Goal: Task Accomplishment & Management: Use online tool/utility

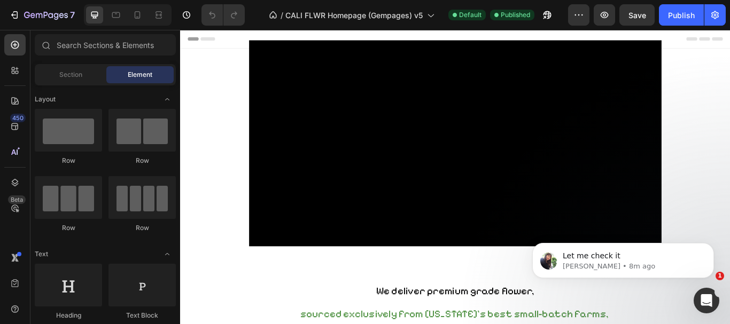
click at [707, 138] on video at bounding box center [500, 162] width 481 height 240
click at [604, 15] on icon "button" at bounding box center [604, 15] width 11 height 11
click at [601, 14] on icon "button" at bounding box center [604, 15] width 8 height 6
click at [584, 14] on icon "button" at bounding box center [578, 15] width 11 height 11
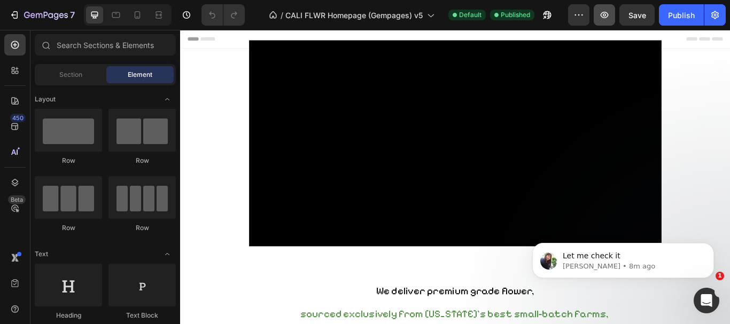
click at [584, 14] on icon "button" at bounding box center [578, 15] width 11 height 11
click at [601, 13] on icon "button" at bounding box center [604, 15] width 11 height 11
click at [367, 52] on video at bounding box center [500, 162] width 481 height 240
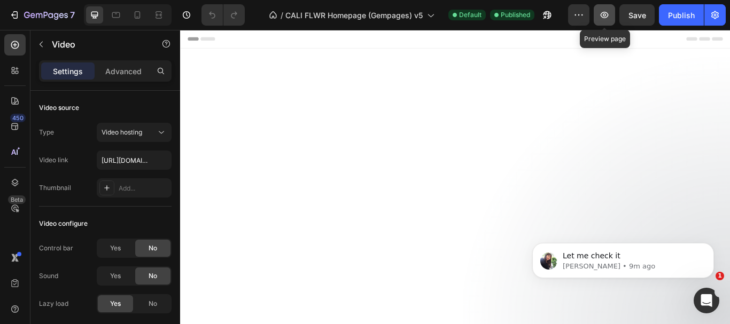
scroll to position [1068, 0]
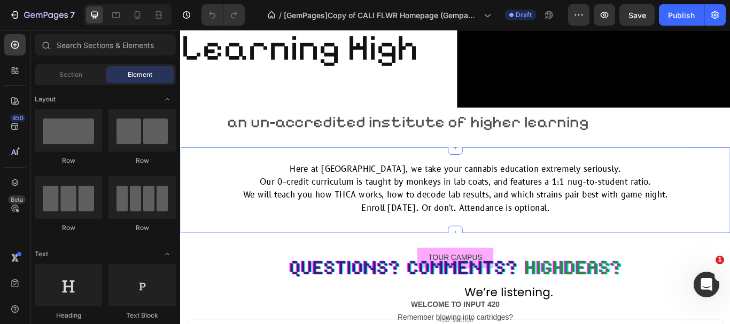
scroll to position [4108, 0]
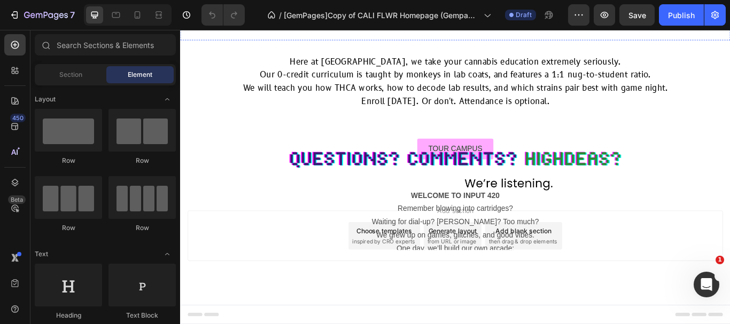
click at [314, 24] on span "an un-accredited institute of higher learning" at bounding box center [444, 13] width 421 height 22
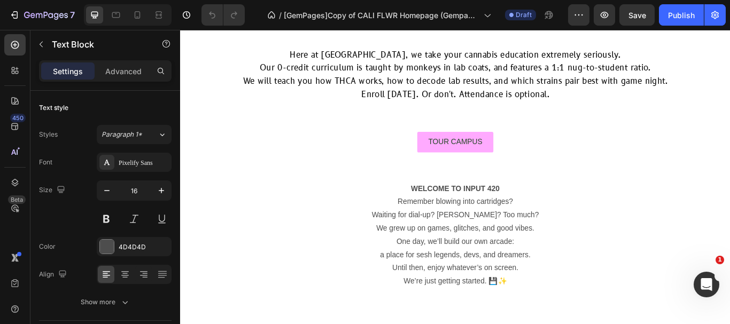
drag, startPoint x: 279, startPoint y: 161, endPoint x: 270, endPoint y: 161, distance: 9.1
click at [280, 16] on span "an un-accredited institute of higher learning" at bounding box center [444, 5] width 421 height 22
click at [134, 69] on p "Advanced" at bounding box center [123, 71] width 36 height 11
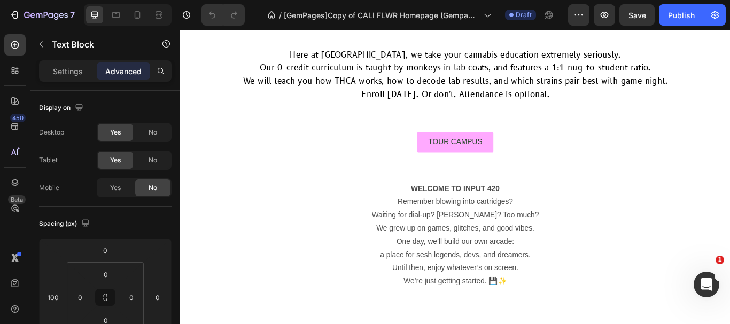
click at [127, 71] on p "Advanced" at bounding box center [123, 71] width 36 height 11
click at [58, 292] on input "100" at bounding box center [53, 297] width 16 height 16
type input "0"
click at [156, 227] on div "Spacing (px)" at bounding box center [105, 223] width 132 height 17
click at [212, 16] on span "an un-accredited institute of higher learning" at bounding box center [391, 5] width 421 height 22
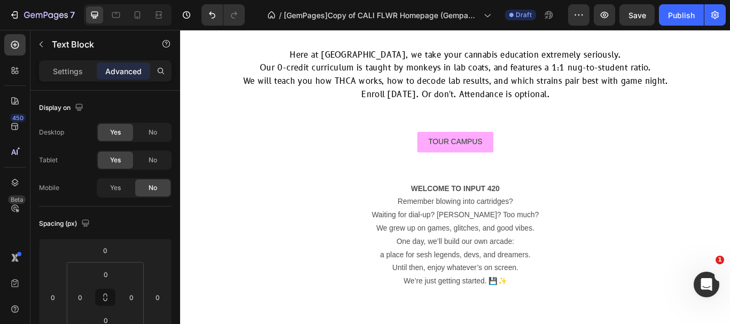
click at [212, 16] on span "an un-accredited institute of higher learning" at bounding box center [391, 5] width 421 height 22
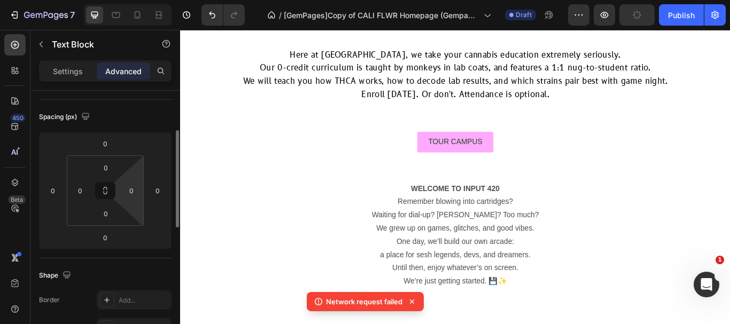
scroll to position [4162, 0]
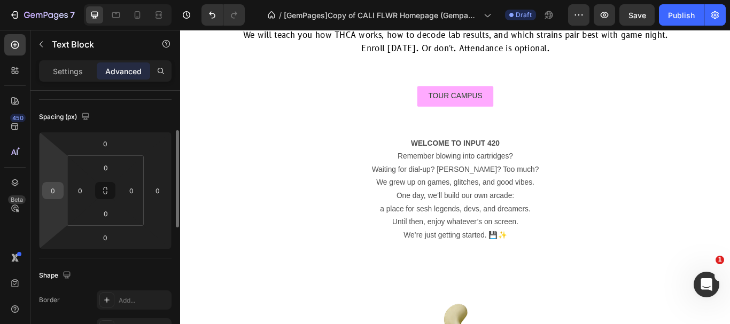
click at [50, 189] on input "0" at bounding box center [53, 191] width 16 height 16
type input "1"
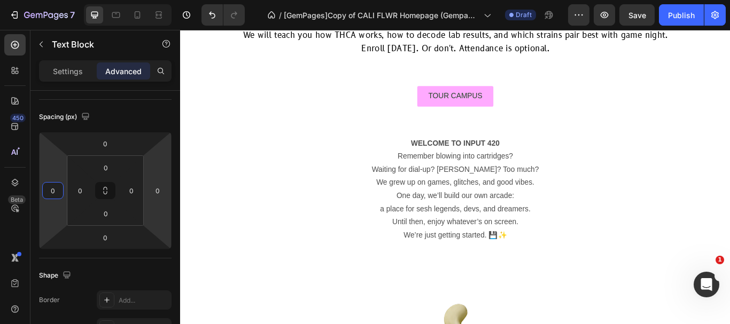
type input "0"
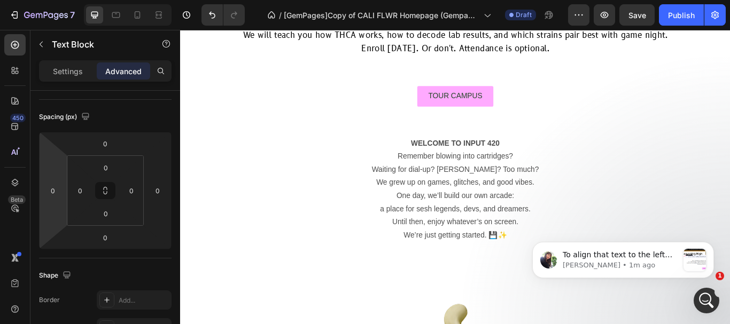
scroll to position [0, 0]
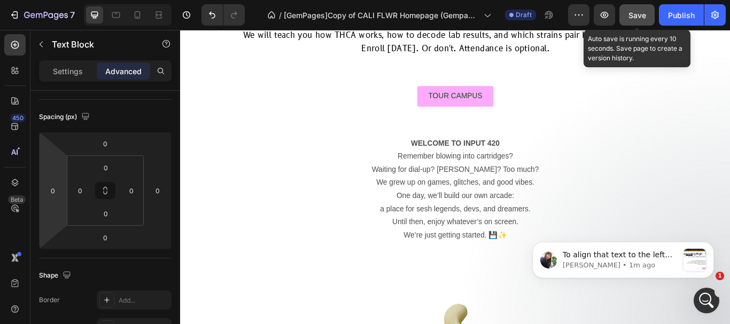
click at [635, 18] on span "Save" at bounding box center [637, 15] width 18 height 9
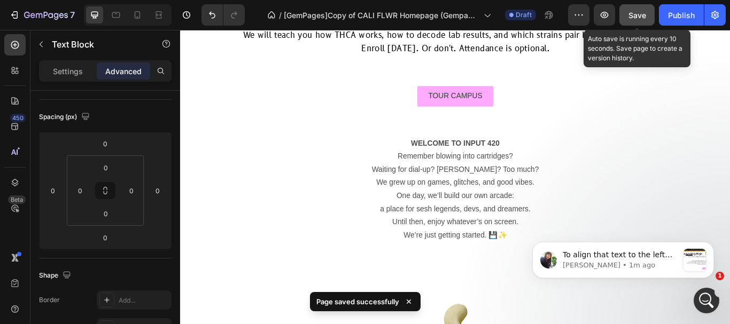
drag, startPoint x: 721, startPoint y: 238, endPoint x: 723, endPoint y: 226, distance: 12.4
click at [723, 226] on body "To align that text to the left side, I removed the margin-left 100px and reset …" at bounding box center [622, 258] width 205 height 66
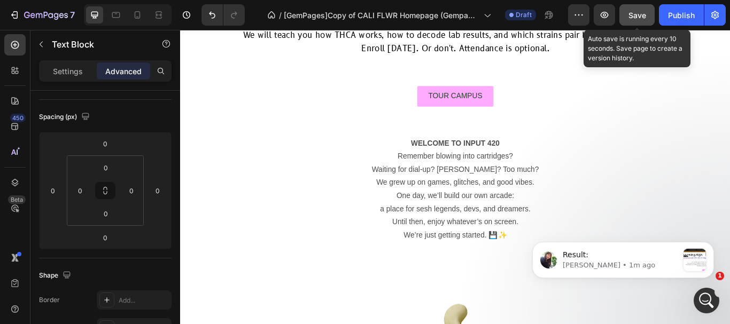
click at [639, 16] on span "Save" at bounding box center [637, 15] width 18 height 9
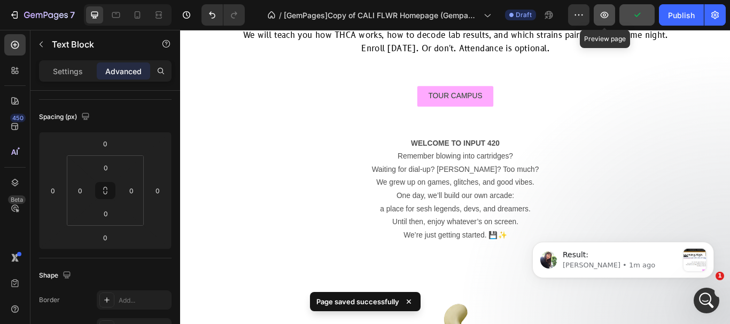
click at [606, 13] on icon "button" at bounding box center [604, 15] width 11 height 11
